Goal: Task Accomplishment & Management: Complete application form

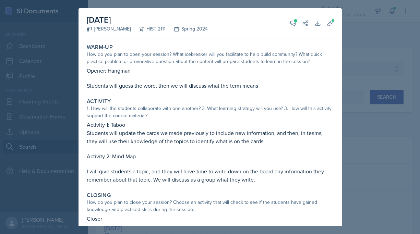
select select "all"
select select "4b35a4de-7cc5-41bb-ac1b-ec0866e1a687"
select select "1"
click at [49, 53] on div at bounding box center [210, 117] width 420 height 234
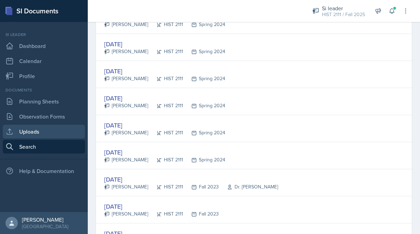
click at [47, 125] on link "Uploads" at bounding box center [44, 132] width 82 height 14
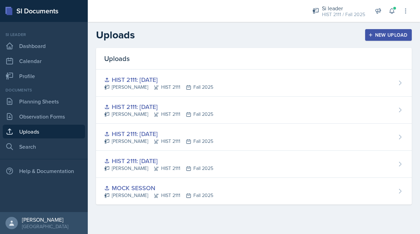
click at [390, 33] on div "New Upload" at bounding box center [388, 34] width 38 height 5
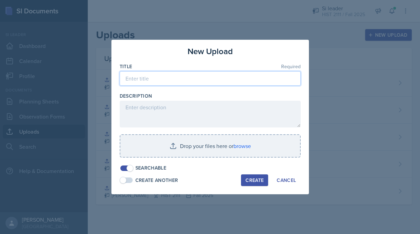
click at [226, 75] on input at bounding box center [210, 78] width 181 height 14
type input "h"
type input "HIST [DATE]"
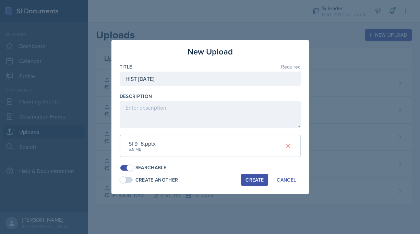
click at [249, 180] on div "Create" at bounding box center [254, 179] width 18 height 5
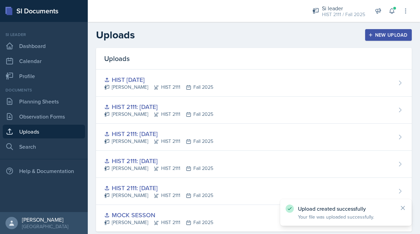
click at [382, 32] on div "New Upload" at bounding box center [388, 34] width 38 height 5
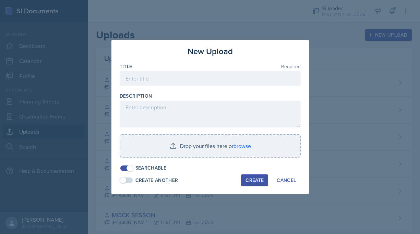
click at [236, 86] on div at bounding box center [210, 89] width 181 height 7
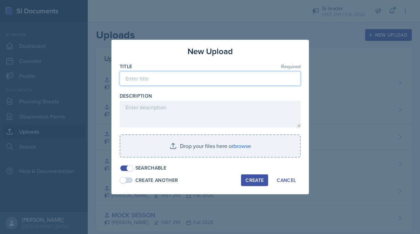
click at [242, 77] on input at bounding box center [210, 78] width 181 height 14
type input "HIST [DATE]"
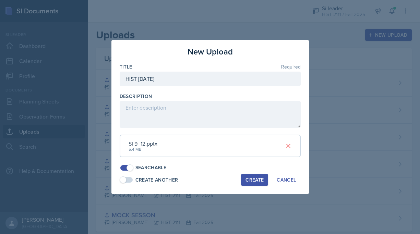
click at [254, 182] on div "Create" at bounding box center [254, 179] width 18 height 5
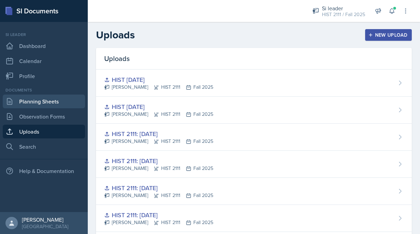
click at [41, 99] on link "Planning Sheets" at bounding box center [44, 102] width 82 height 14
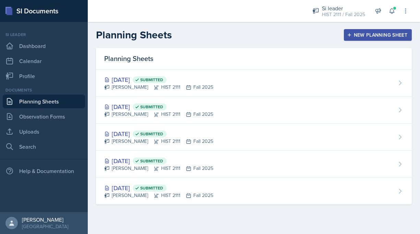
click at [365, 30] on button "New Planning Sheet" at bounding box center [378, 35] width 68 height 12
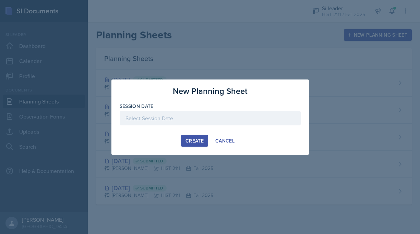
click at [202, 112] on div at bounding box center [210, 118] width 181 height 14
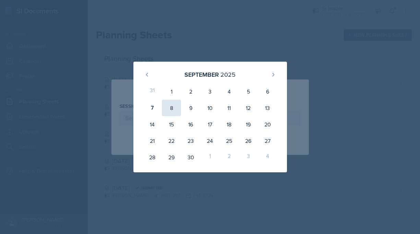
click at [172, 111] on div "8" at bounding box center [171, 108] width 19 height 16
type input "[DATE]"
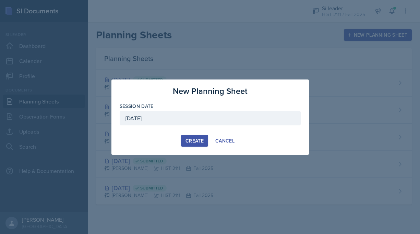
click at [194, 144] on button "Create" at bounding box center [194, 141] width 27 height 12
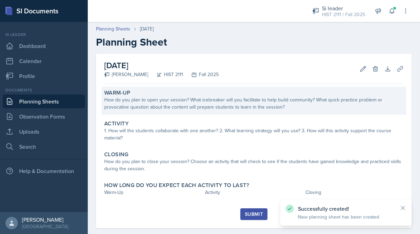
click at [298, 102] on div "How do you plan to open your session? What icebreaker will you facilitate to he…" at bounding box center [253, 103] width 299 height 14
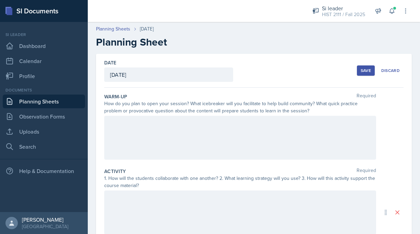
click at [280, 128] on div at bounding box center [240, 138] width 272 height 44
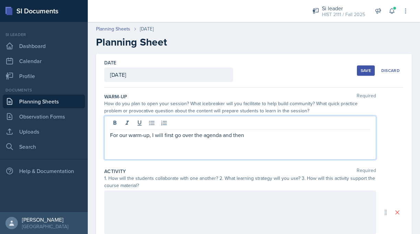
click at [151, 136] on p "For our warm-up, I will first go over the agenda and then" at bounding box center [240, 135] width 260 height 8
click at [325, 132] on p "For our warm-up, after everyone has singed-in, I will first go over the agenda …" at bounding box center [240, 135] width 260 height 8
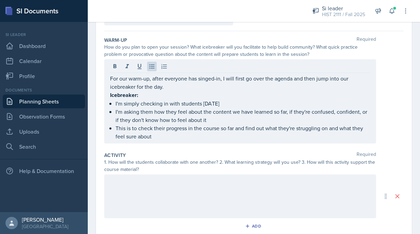
click at [326, 200] on div at bounding box center [240, 196] width 272 height 44
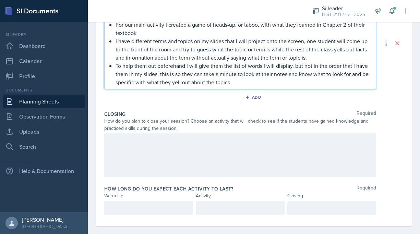
scroll to position [223, 0]
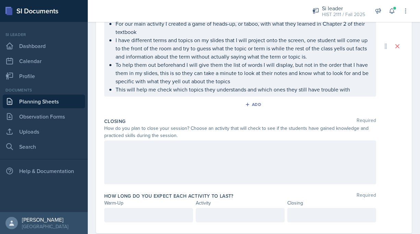
click at [320, 156] on div at bounding box center [240, 162] width 272 height 44
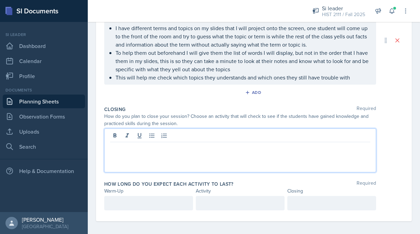
scroll to position [235, 0]
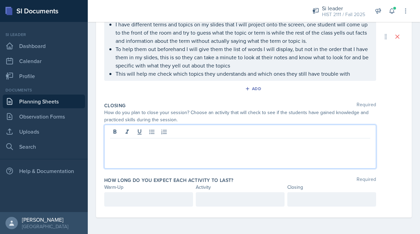
click at [360, 75] on p "This will help me check which topics they understands and which ones they still…" at bounding box center [242, 74] width 254 height 8
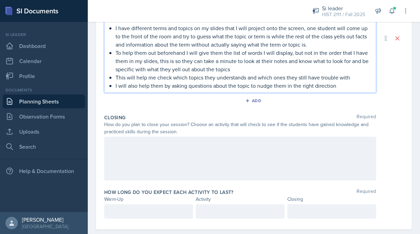
click at [352, 141] on div at bounding box center [240, 159] width 272 height 44
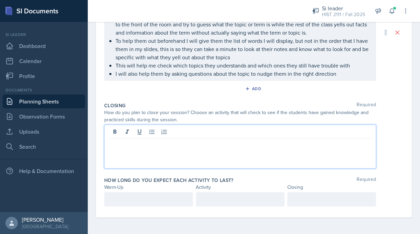
scroll to position [223, 0]
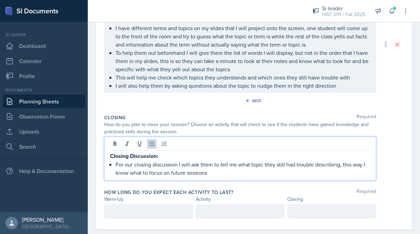
click at [180, 211] on div at bounding box center [148, 211] width 89 height 14
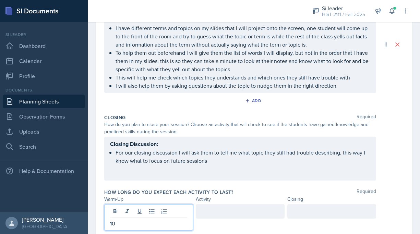
click at [212, 214] on div at bounding box center [240, 211] width 89 height 14
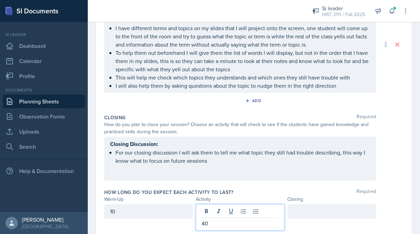
click at [311, 208] on div at bounding box center [331, 211] width 89 height 14
click at [266, 209] on div "40" at bounding box center [240, 217] width 89 height 26
click at [346, 210] on div "5" at bounding box center [331, 211] width 89 height 14
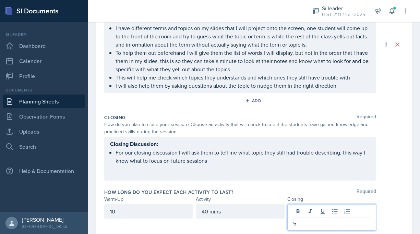
click at [336, 223] on p "5" at bounding box center [331, 223] width 77 height 8
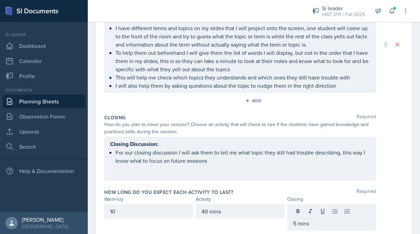
click at [127, 218] on div "10" at bounding box center [148, 217] width 89 height 26
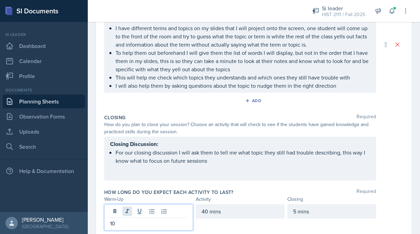
click at [131, 213] on div "10" at bounding box center [148, 217] width 89 height 26
click at [133, 221] on p "10" at bounding box center [148, 223] width 77 height 8
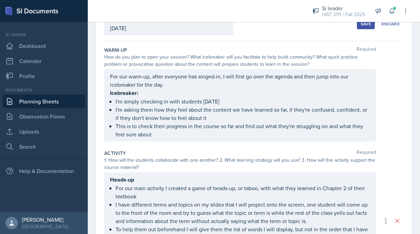
scroll to position [0, 0]
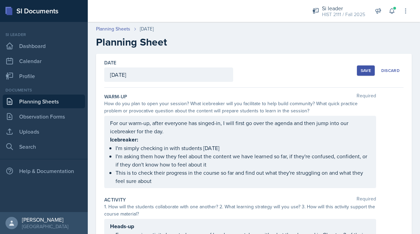
click at [367, 73] on div "Save" at bounding box center [365, 70] width 10 height 5
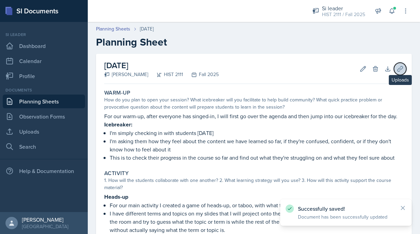
click at [401, 68] on icon at bounding box center [399, 68] width 5 height 5
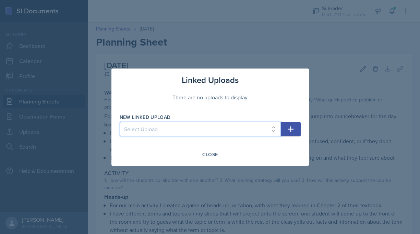
click at [216, 127] on select "Select Upload MOCK SESSON HIST 2111: [DATE] HIST 2111: [DATE] HIST 2111: [DATE]…" at bounding box center [200, 129] width 161 height 14
select select "91d6c208-d8d3-41fa-8ab0-0d23c025e9d4"
click at [120, 122] on select "Select Upload MOCK SESSON HIST 2111: [DATE] HIST 2111: [DATE] HIST 2111: [DATE]…" at bounding box center [200, 129] width 161 height 14
click at [297, 131] on button "button" at bounding box center [290, 129] width 20 height 14
select select
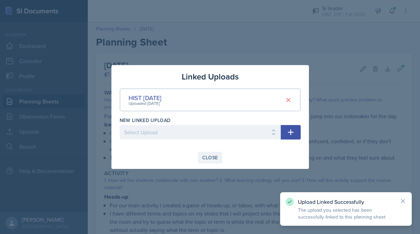
click at [218, 157] on button "Close" at bounding box center [210, 158] width 25 height 12
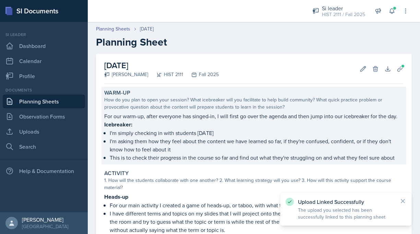
scroll to position [175, 0]
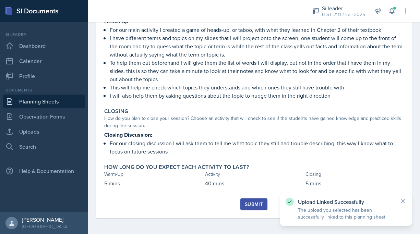
click at [252, 205] on div "Submit" at bounding box center [254, 203] width 18 height 5
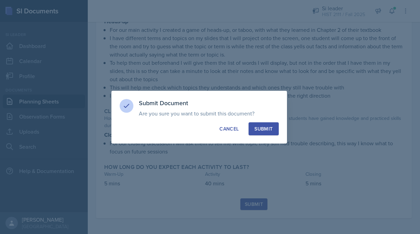
click at [260, 127] on div "Submit" at bounding box center [263, 128] width 18 height 7
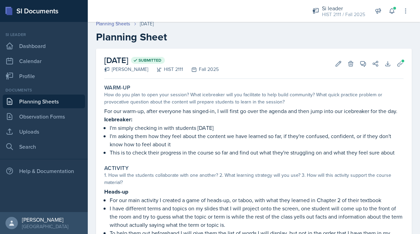
scroll to position [0, 0]
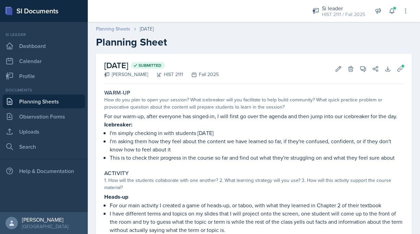
click at [119, 29] on link "Planning Sheets" at bounding box center [113, 28] width 34 height 7
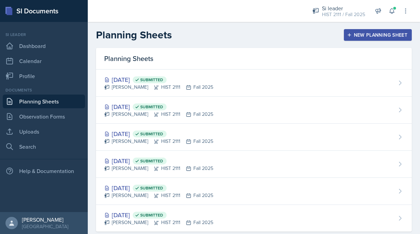
click at [366, 40] on button "New Planning Sheet" at bounding box center [378, 35] width 68 height 12
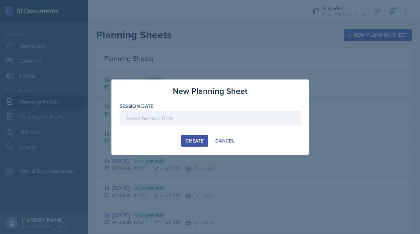
click at [200, 114] on div at bounding box center [210, 118] width 181 height 14
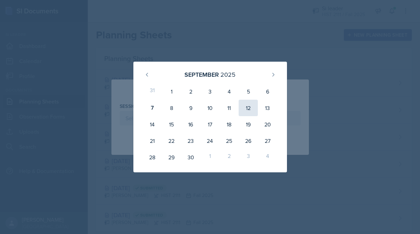
click at [249, 112] on div "12" at bounding box center [247, 108] width 19 height 16
type input "[DATE]"
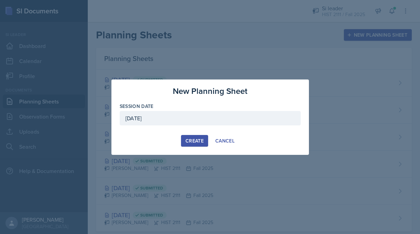
click at [189, 142] on div "Create" at bounding box center [194, 140] width 18 height 5
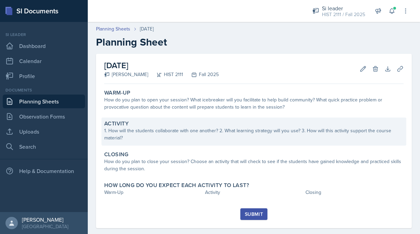
click at [192, 131] on div "1. How will the students collaborate with one another? 2. What learning strateg…" at bounding box center [253, 134] width 299 height 14
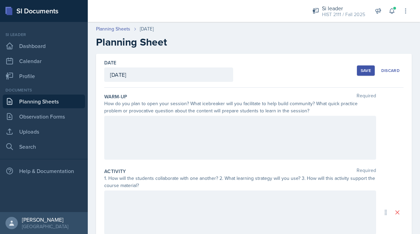
click at [192, 131] on div at bounding box center [240, 138] width 272 height 44
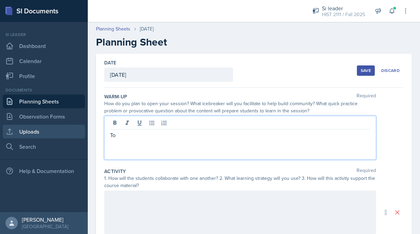
click at [38, 134] on link "Uploads" at bounding box center [44, 132] width 82 height 14
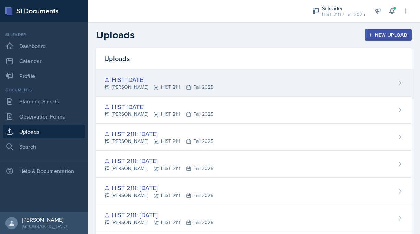
click at [334, 85] on div "HIST [DATE] [PERSON_NAME] HIST 2111 Fall 2025" at bounding box center [253, 83] width 315 height 27
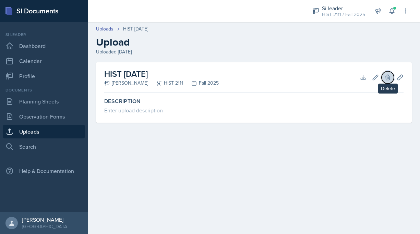
click at [388, 80] on icon at bounding box center [387, 77] width 4 height 5
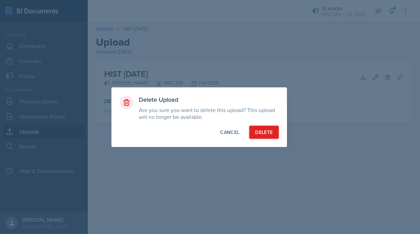
click at [261, 129] on div "Delete" at bounding box center [263, 132] width 17 height 7
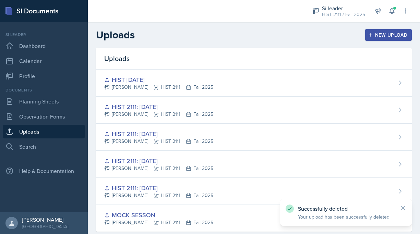
click at [394, 36] on div "New Upload" at bounding box center [388, 34] width 38 height 5
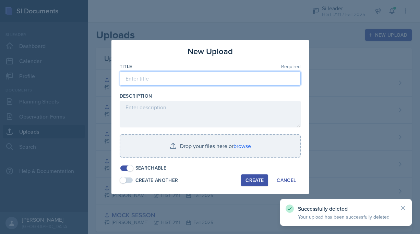
click at [252, 73] on input at bounding box center [210, 78] width 181 height 14
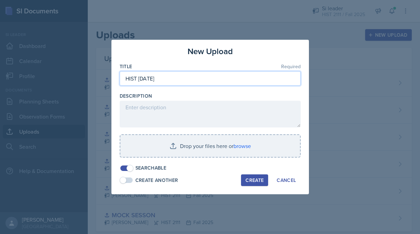
type input "HIST [DATE]"
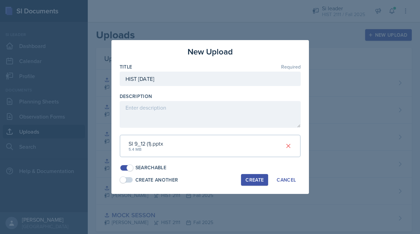
click at [253, 178] on div "Create" at bounding box center [254, 179] width 18 height 5
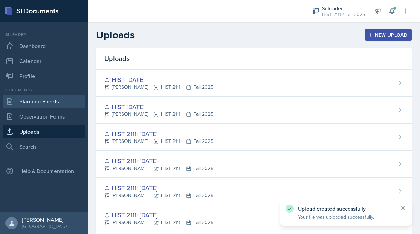
click at [49, 98] on link "Planning Sheets" at bounding box center [44, 102] width 82 height 14
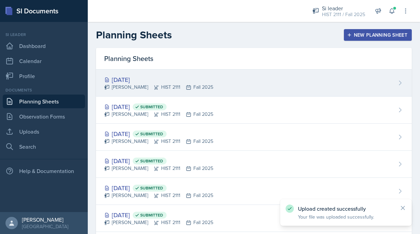
click at [186, 83] on div "[DATE]" at bounding box center [158, 79] width 109 height 9
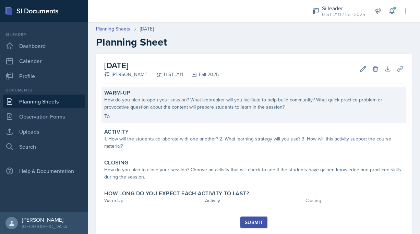
click at [265, 112] on div "Warm-Up How do you plan to open your session? What icebreaker will you facilita…" at bounding box center [253, 105] width 304 height 36
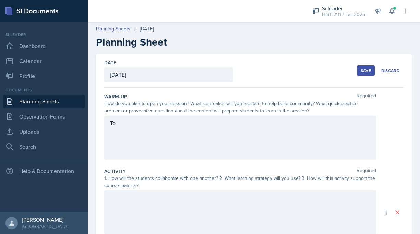
click at [255, 131] on div "To" at bounding box center [240, 138] width 272 height 44
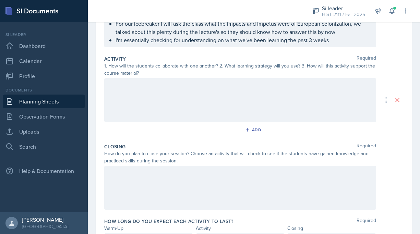
click at [275, 114] on div at bounding box center [240, 100] width 272 height 44
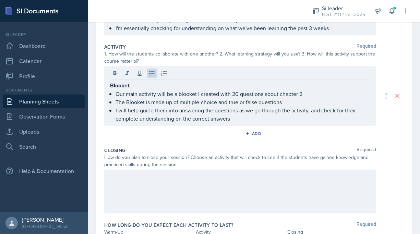
click at [285, 191] on div at bounding box center [240, 192] width 272 height 44
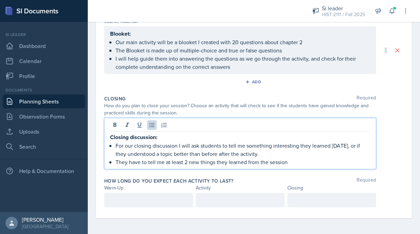
click at [162, 195] on div at bounding box center [148, 200] width 89 height 14
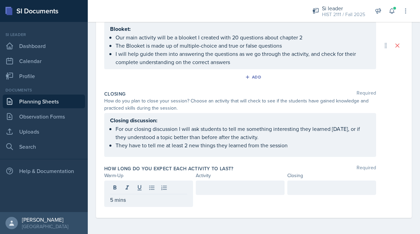
click at [241, 194] on div at bounding box center [240, 187] width 89 height 14
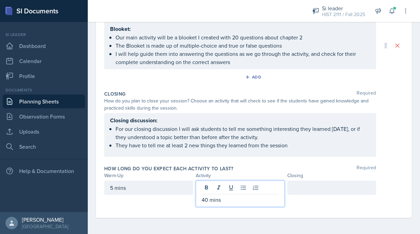
click at [333, 197] on div at bounding box center [331, 193] width 89 height 26
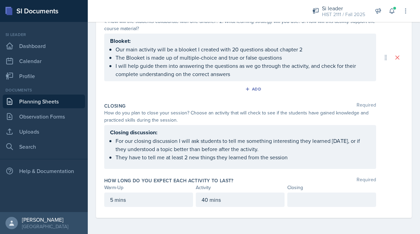
click at [336, 201] on p at bounding box center [331, 200] width 77 height 8
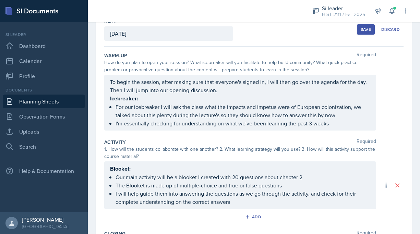
scroll to position [0, 0]
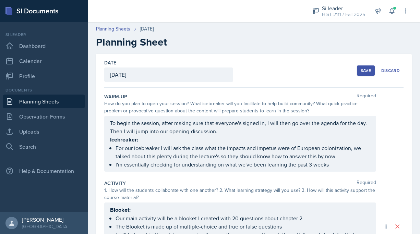
click at [364, 66] on button "Save" at bounding box center [366, 70] width 18 height 10
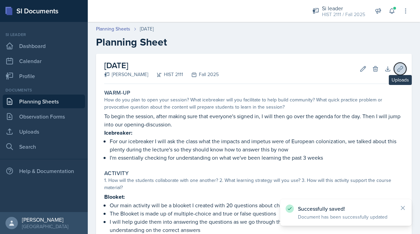
click at [400, 72] on icon at bounding box center [399, 68] width 7 height 7
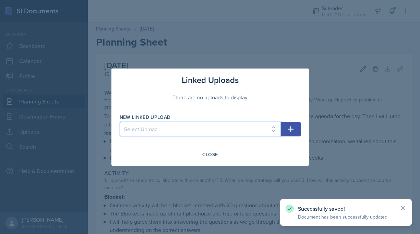
click at [225, 130] on select "Select Upload MOCK SESSON HIST 2111: [DATE] HIST 2111: [DATE] HIST 2111: [DATE]…" at bounding box center [200, 129] width 161 height 14
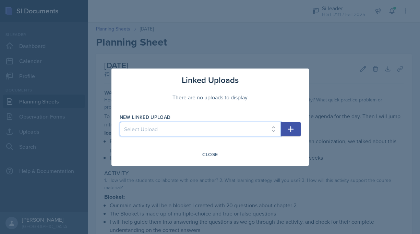
select select "e00c4ee0-d352-432c-b7c7-c3900219d826"
click at [120, 122] on select "Select Upload MOCK SESSON HIST 2111: [DATE] HIST 2111: [DATE] HIST 2111: [DATE]…" at bounding box center [200, 129] width 161 height 14
click at [291, 125] on icon "button" at bounding box center [290, 129] width 8 height 8
select select
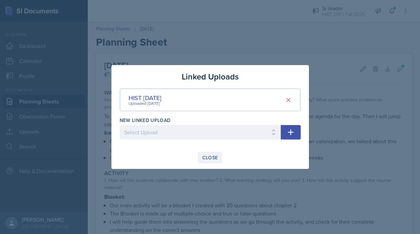
click at [209, 159] on div "Close" at bounding box center [210, 157] width 16 height 5
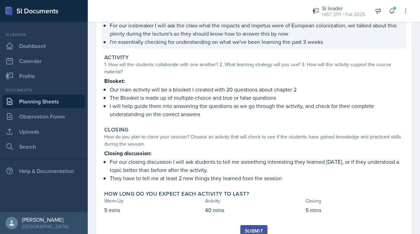
scroll to position [142, 0]
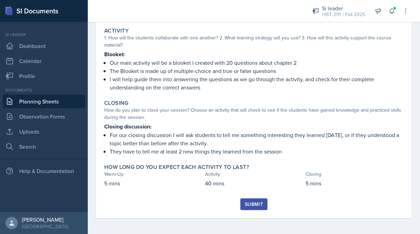
click at [251, 205] on div "Submit" at bounding box center [254, 203] width 18 height 5
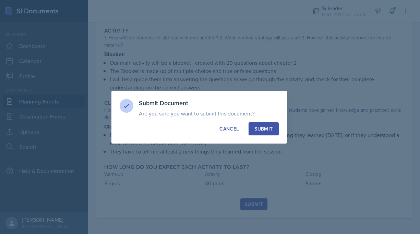
click at [270, 127] on div "Submit" at bounding box center [263, 128] width 18 height 7
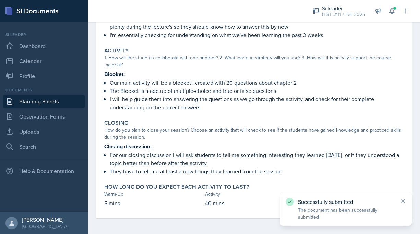
scroll to position [0, 0]
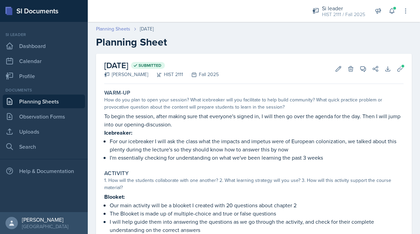
click at [109, 26] on link "Planning Sheets" at bounding box center [113, 28] width 34 height 7
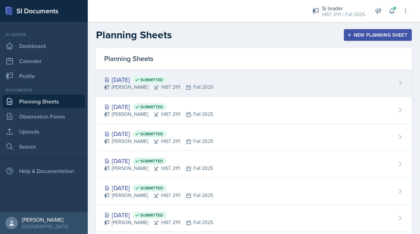
click at [235, 83] on div "[DATE] Submitted [PERSON_NAME] HIST 2111 Fall 2025" at bounding box center [253, 83] width 315 height 27
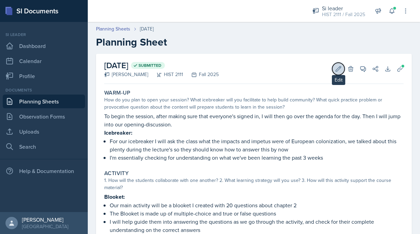
click at [335, 68] on icon at bounding box center [338, 68] width 7 height 7
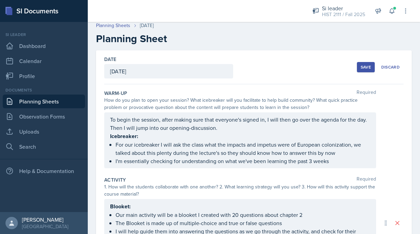
scroll to position [4, 0]
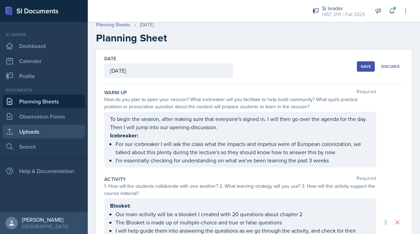
click at [33, 128] on link "Uploads" at bounding box center [44, 132] width 82 height 14
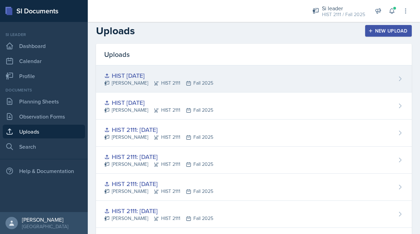
click at [277, 82] on div "HIST [DATE] [PERSON_NAME] HIST 2111 Fall 2025" at bounding box center [253, 78] width 315 height 27
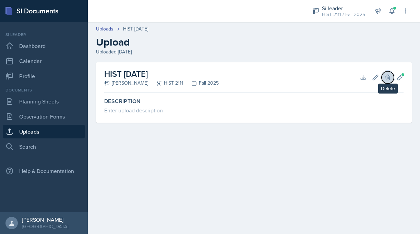
click at [386, 76] on icon at bounding box center [387, 77] width 4 height 5
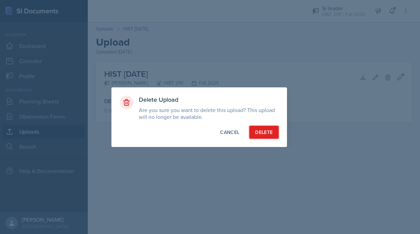
click at [267, 132] on div "Delete" at bounding box center [263, 132] width 17 height 7
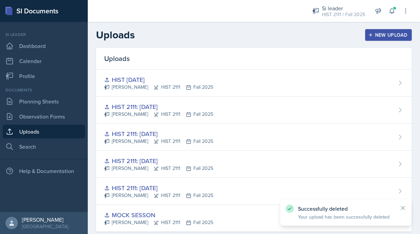
click at [369, 35] on icon "button" at bounding box center [370, 35] width 5 height 5
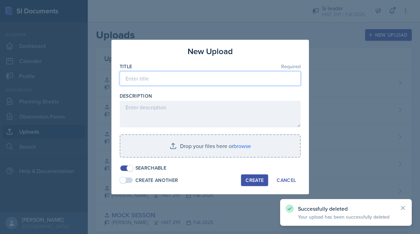
click at [277, 74] on input at bounding box center [210, 78] width 181 height 14
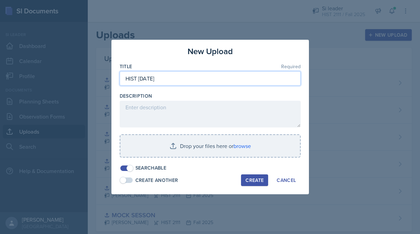
type input "HIST [DATE]"
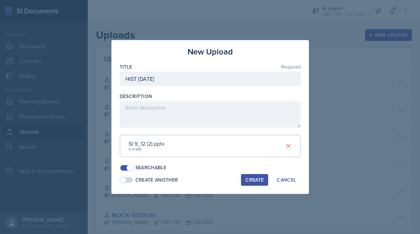
click at [257, 178] on div "Create" at bounding box center [254, 179] width 18 height 5
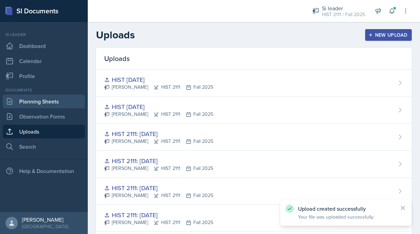
click at [42, 100] on link "Planning Sheets" at bounding box center [44, 102] width 82 height 14
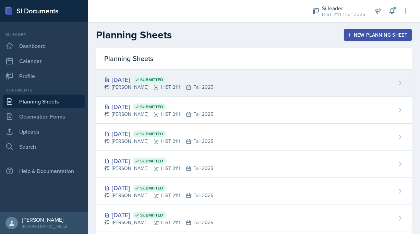
click at [245, 82] on div "[DATE] Submitted [PERSON_NAME] HIST 2111 Fall 2025" at bounding box center [253, 83] width 315 height 27
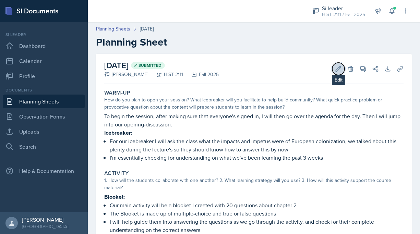
click at [339, 67] on icon at bounding box center [338, 68] width 7 height 7
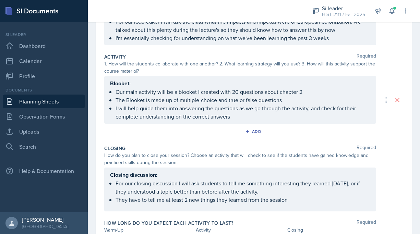
scroll to position [169, 0]
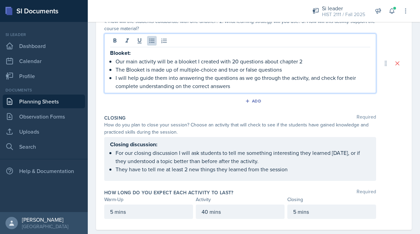
click at [307, 75] on p "I will help guide them into answering the questions as we go through the activi…" at bounding box center [242, 82] width 254 height 16
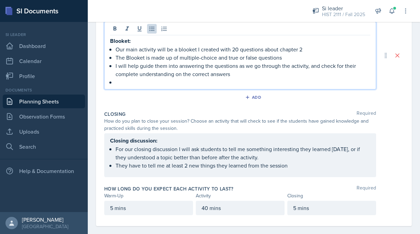
paste div
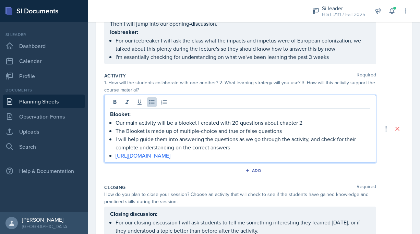
scroll to position [0, 0]
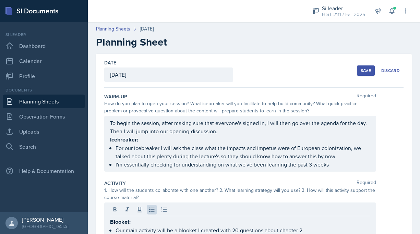
click at [364, 71] on div "Save" at bounding box center [365, 70] width 10 height 5
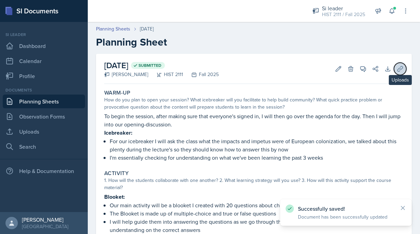
click at [398, 68] on icon at bounding box center [399, 68] width 5 height 5
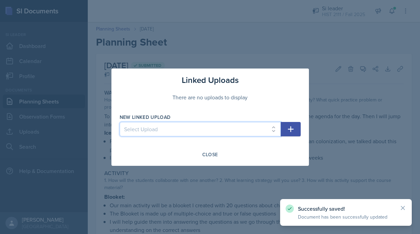
click at [245, 126] on select "Select Upload MOCK SESSON HIST 2111: [DATE] HIST 2111: [DATE] HIST 2111: [DATE]…" at bounding box center [200, 129] width 161 height 14
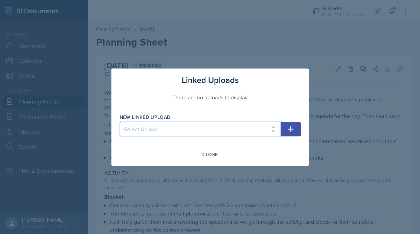
select select "8ef18d81-64cb-47ce-8678-1648972c70ec"
click at [120, 122] on select "Select Upload MOCK SESSON HIST 2111: [DATE] HIST 2111: [DATE] HIST 2111: [DATE]…" at bounding box center [200, 129] width 161 height 14
click at [299, 127] on button "button" at bounding box center [290, 129] width 20 height 14
select select
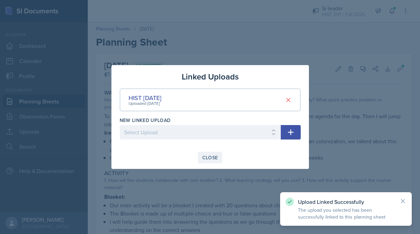
click at [213, 159] on div "Close" at bounding box center [210, 157] width 16 height 5
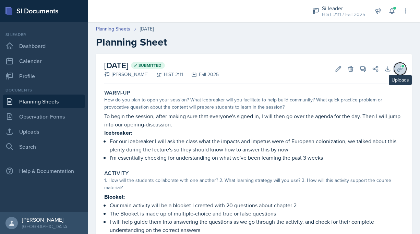
click at [397, 66] on icon at bounding box center [399, 68] width 7 height 7
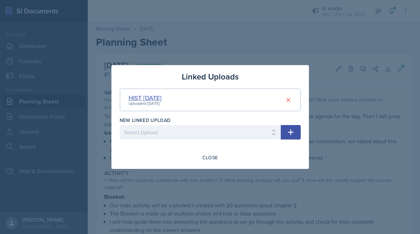
click at [161, 98] on div "HIST [DATE]" at bounding box center [144, 97] width 33 height 9
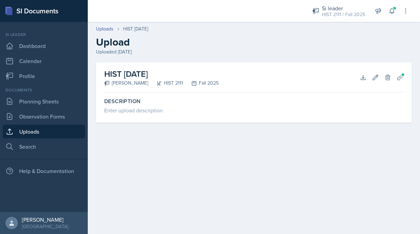
click at [404, 83] on div "HIST [DATE] [PERSON_NAME] HIST 2111 Fall 2025 Download Edit Delete Planning She…" at bounding box center [253, 92] width 315 height 60
click at [403, 78] on icon at bounding box center [399, 77] width 7 height 7
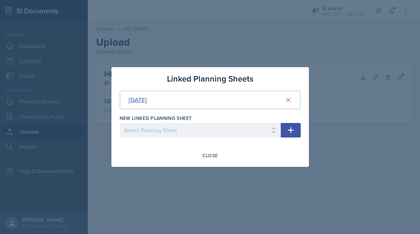
click at [147, 102] on div "[DATE]" at bounding box center [137, 99] width 18 height 9
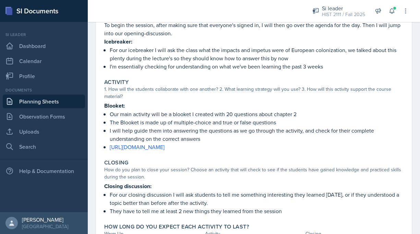
scroll to position [131, 0]
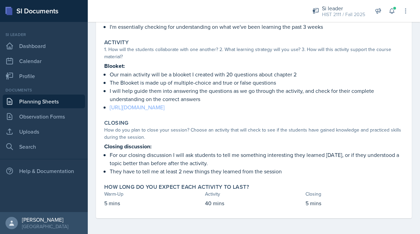
click at [164, 105] on link "[URL][DOMAIN_NAME]" at bounding box center [137, 107] width 55 height 8
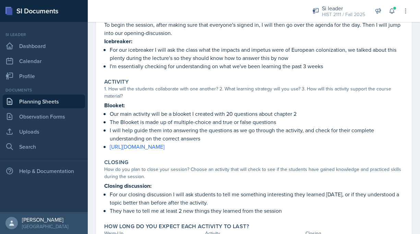
scroll to position [0, 0]
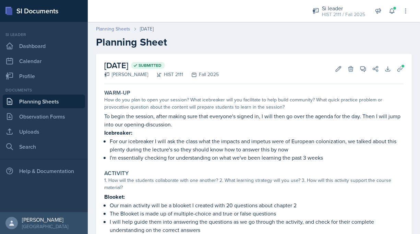
click at [122, 28] on link "Planning Sheets" at bounding box center [113, 28] width 34 height 7
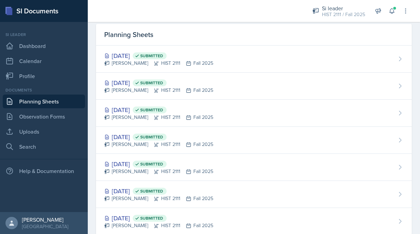
scroll to position [41, 0]
